Goal: Contribute content

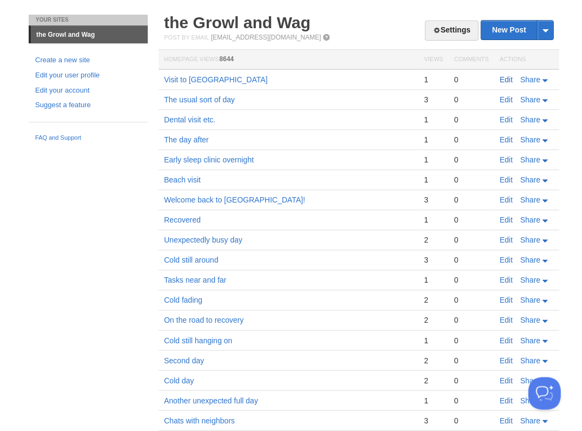
click at [508, 80] on link "Edit" at bounding box center [505, 79] width 13 height 9
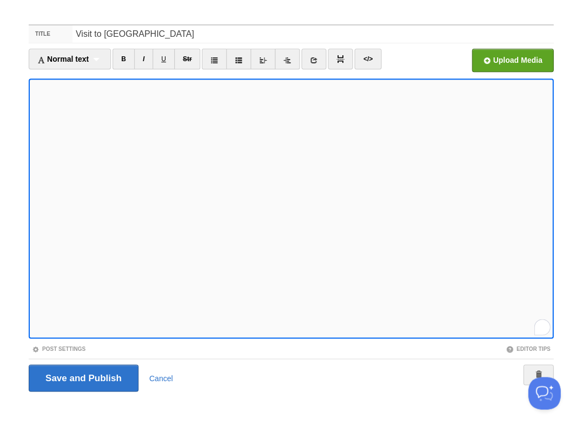
scroll to position [496, 0]
click at [82, 377] on input "Save and Publish" at bounding box center [84, 377] width 110 height 27
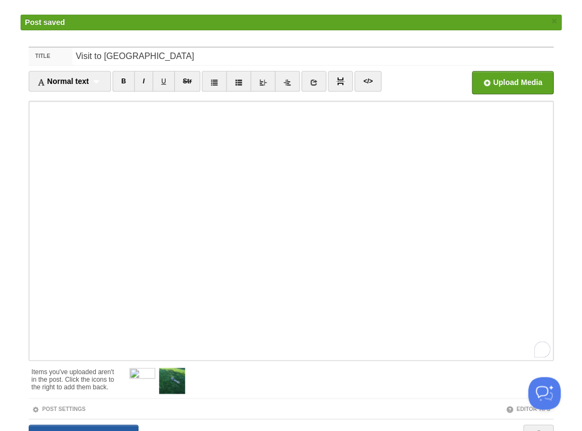
scroll to position [494, 0]
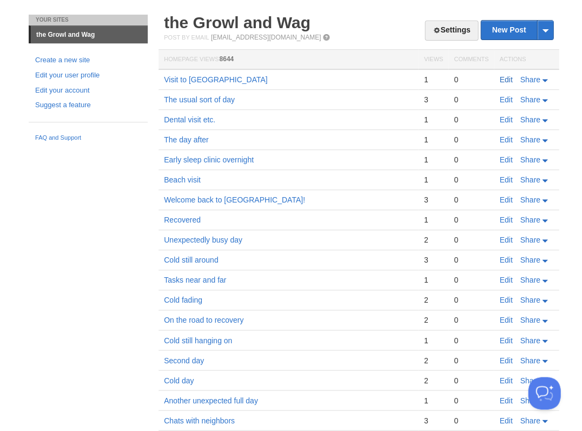
click at [504, 80] on link "Edit" at bounding box center [505, 79] width 13 height 9
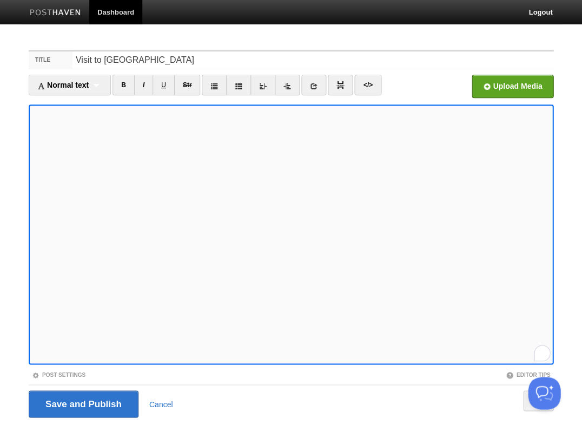
scroll to position [26, 0]
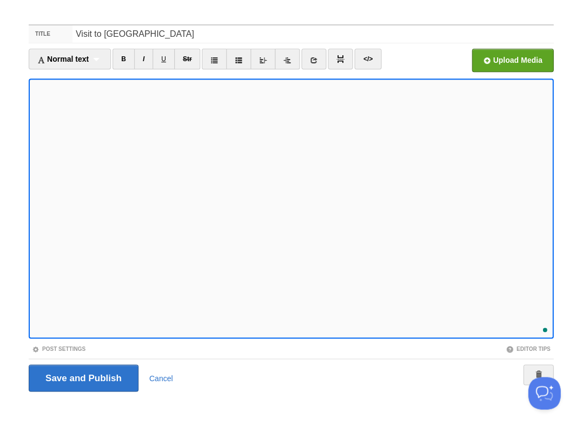
scroll to position [506, 0]
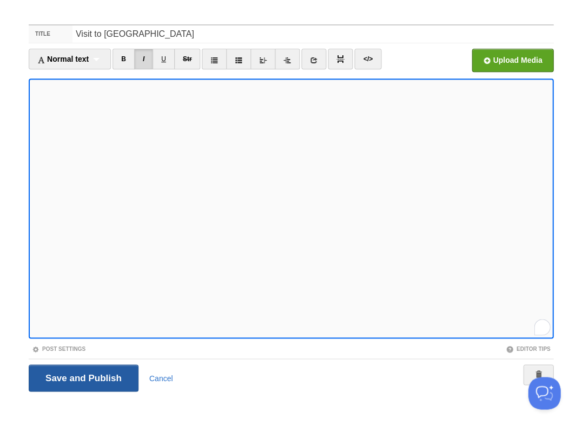
click at [82, 377] on input "Save and Publish" at bounding box center [84, 377] width 110 height 27
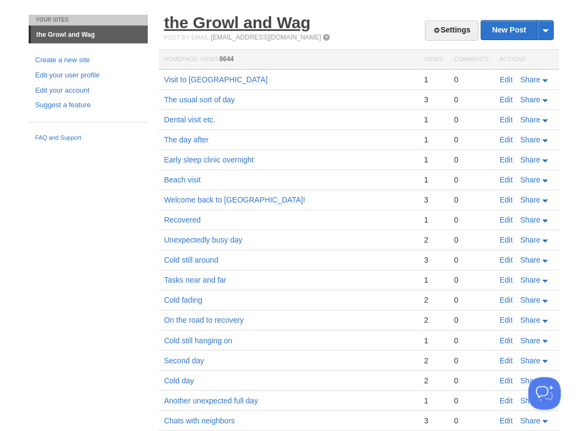
click at [231, 27] on link "the Growl and Wag" at bounding box center [237, 23] width 147 height 18
click at [511, 80] on link "Edit" at bounding box center [505, 79] width 13 height 9
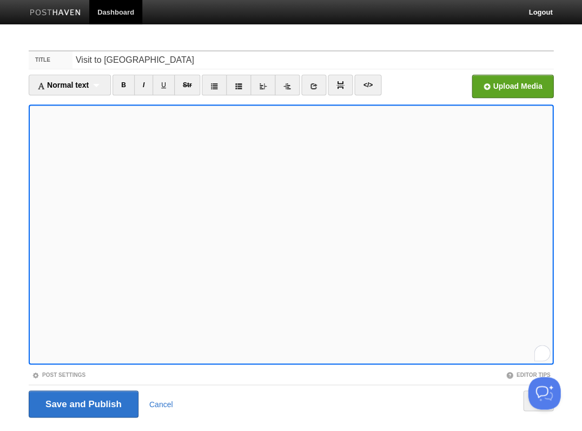
scroll to position [26, 0]
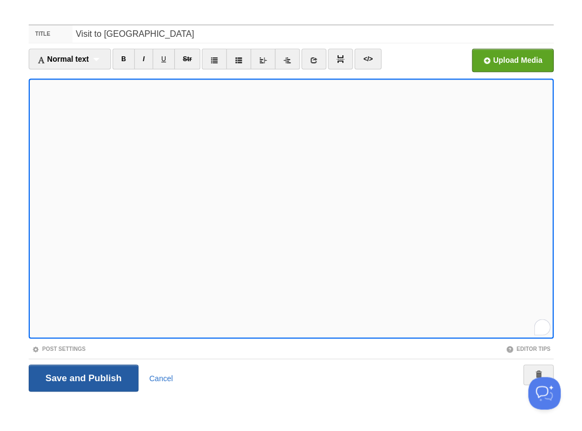
click at [82, 377] on input "Save and Publish" at bounding box center [84, 377] width 110 height 27
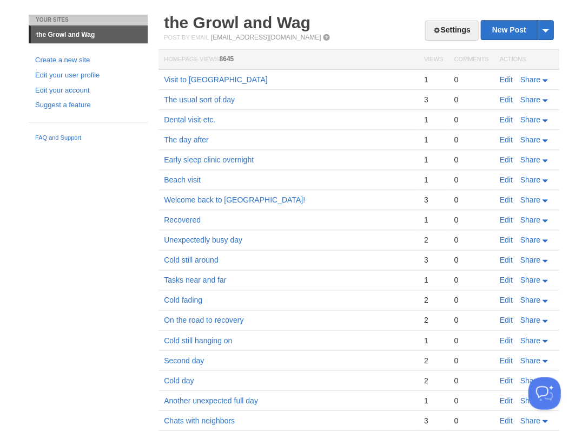
click at [506, 76] on link "Edit" at bounding box center [505, 79] width 13 height 9
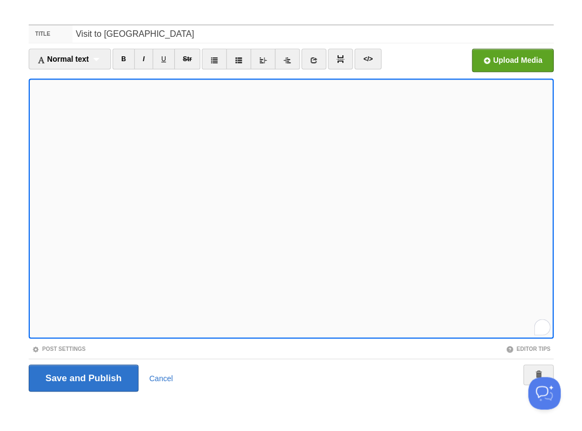
scroll to position [516, 0]
click at [82, 377] on input "Save and Publish" at bounding box center [84, 377] width 110 height 27
